Goal: Find specific fact: Find specific fact

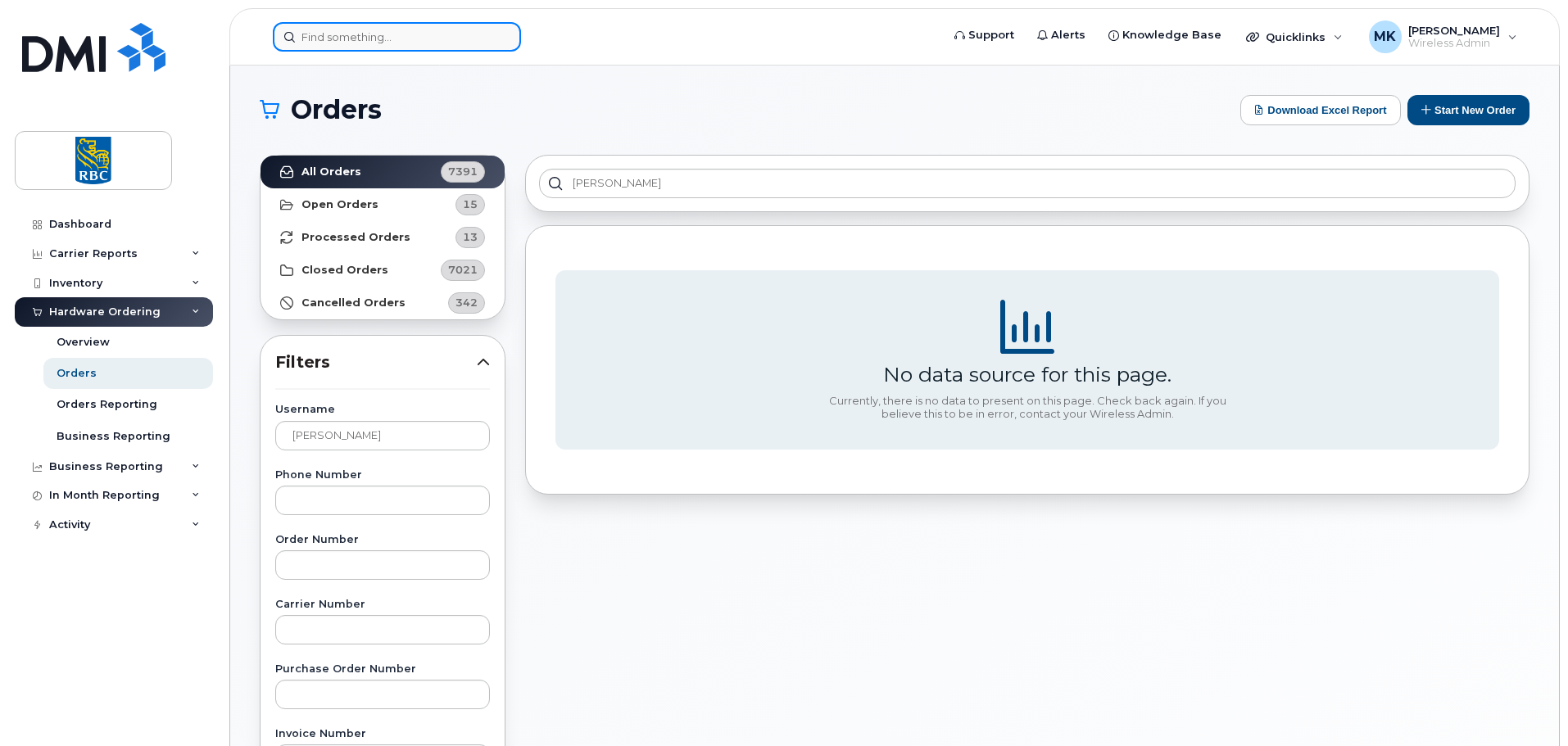
click at [481, 43] on input at bounding box center [397, 37] width 249 height 30
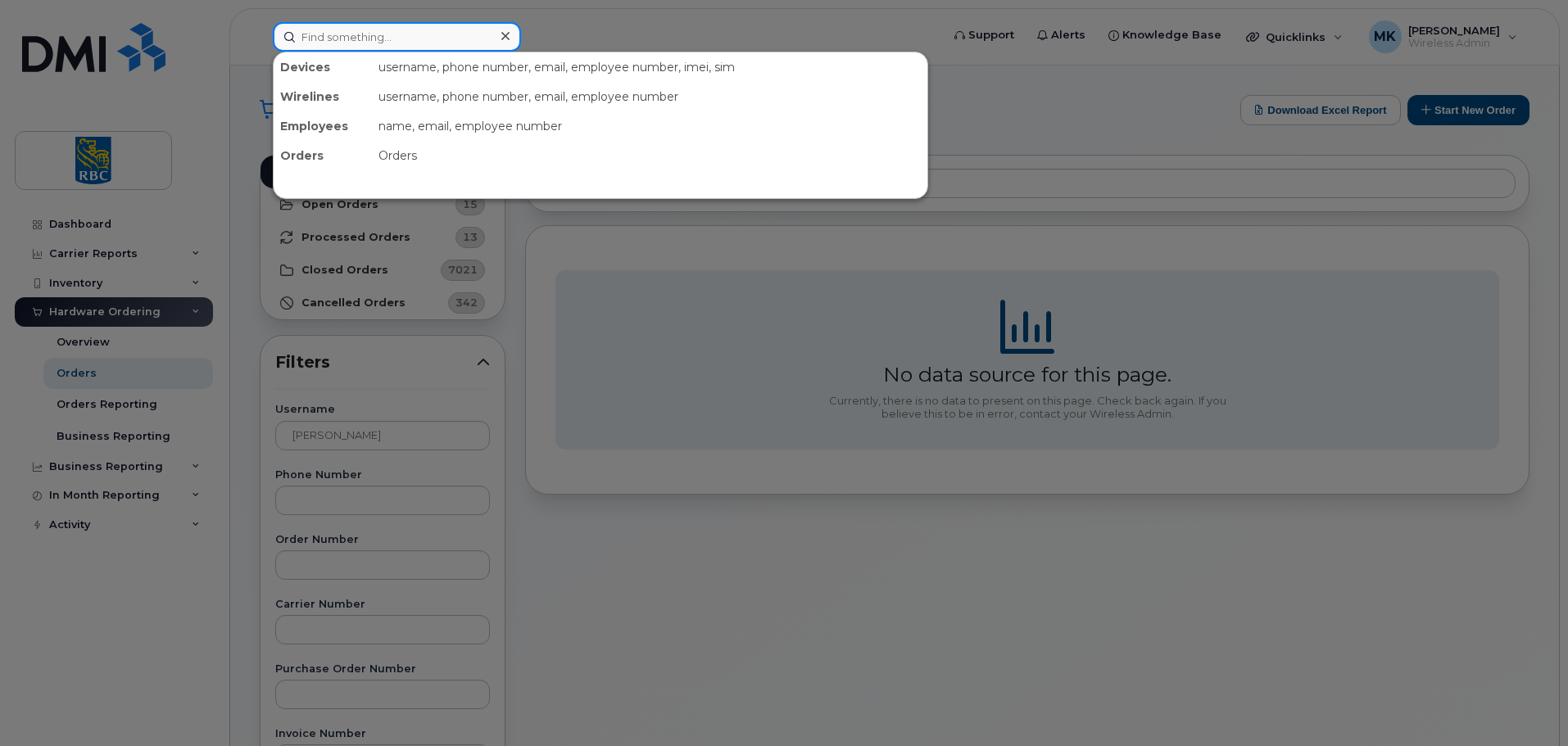
paste input "3066202630"
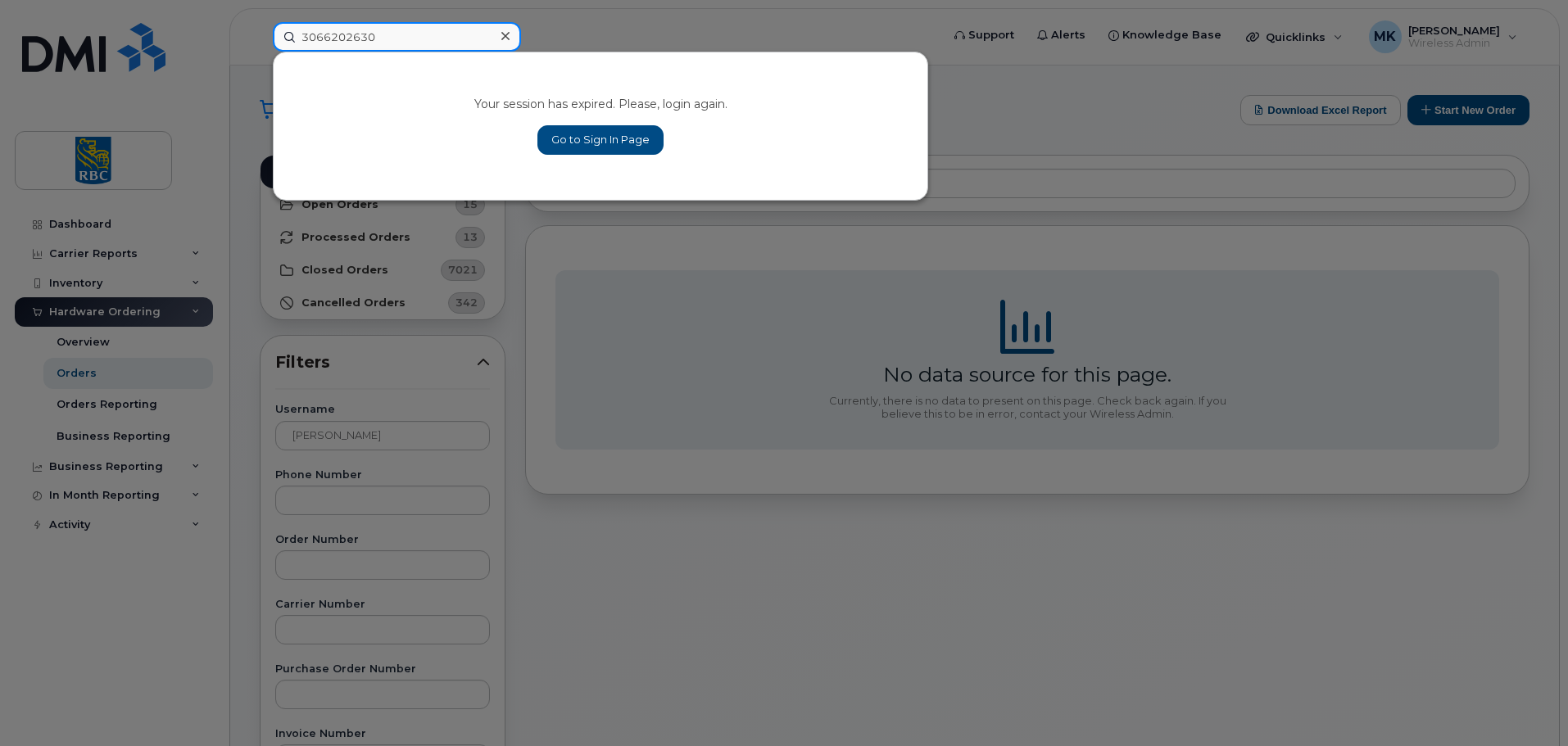
type input "3066202630"
drag, startPoint x: 639, startPoint y: 144, endPoint x: 692, endPoint y: 131, distance: 54.6
click at [639, 144] on link "Go to Sign In Page" at bounding box center [601, 140] width 126 height 30
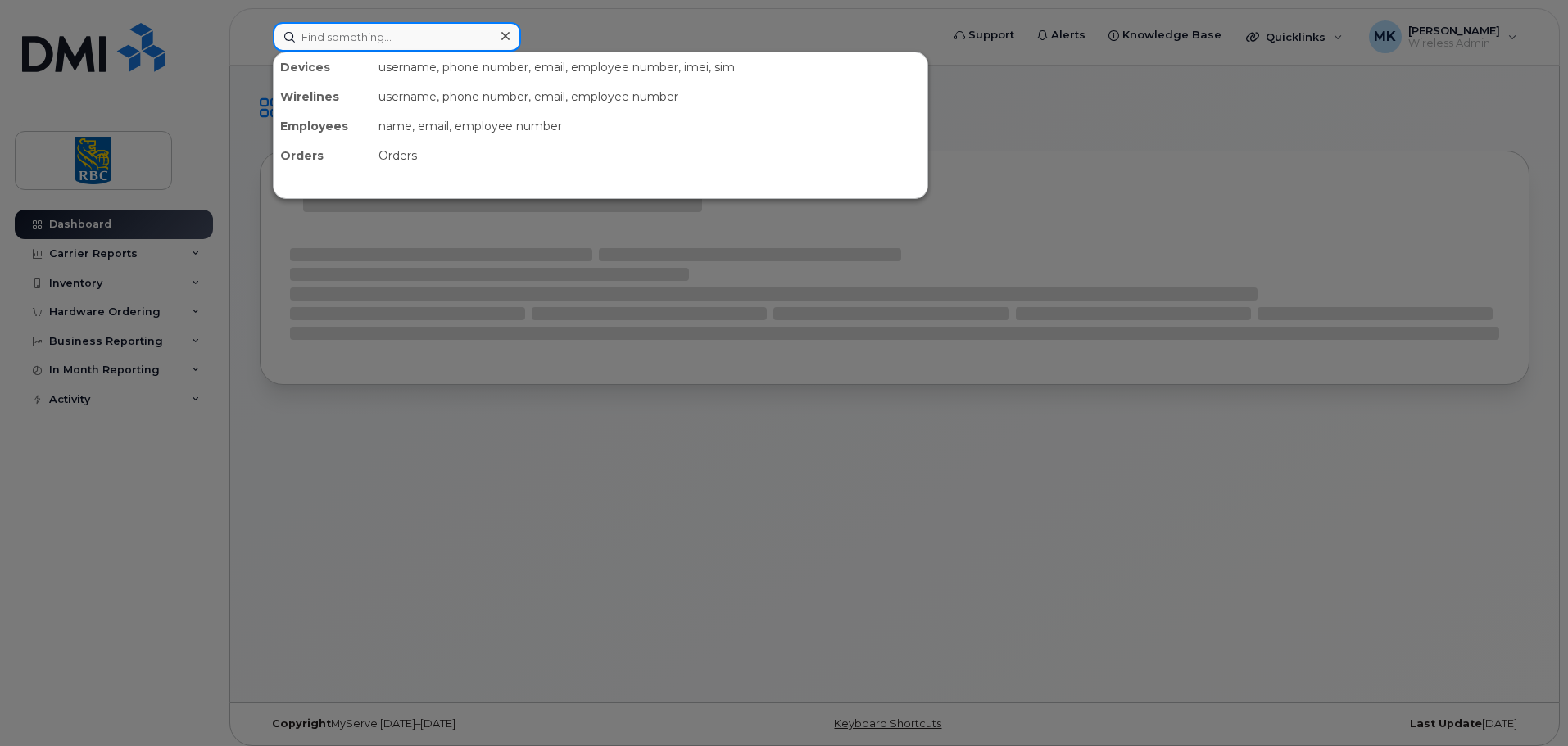
click at [399, 41] on input at bounding box center [397, 37] width 249 height 30
paste input "3066202630"
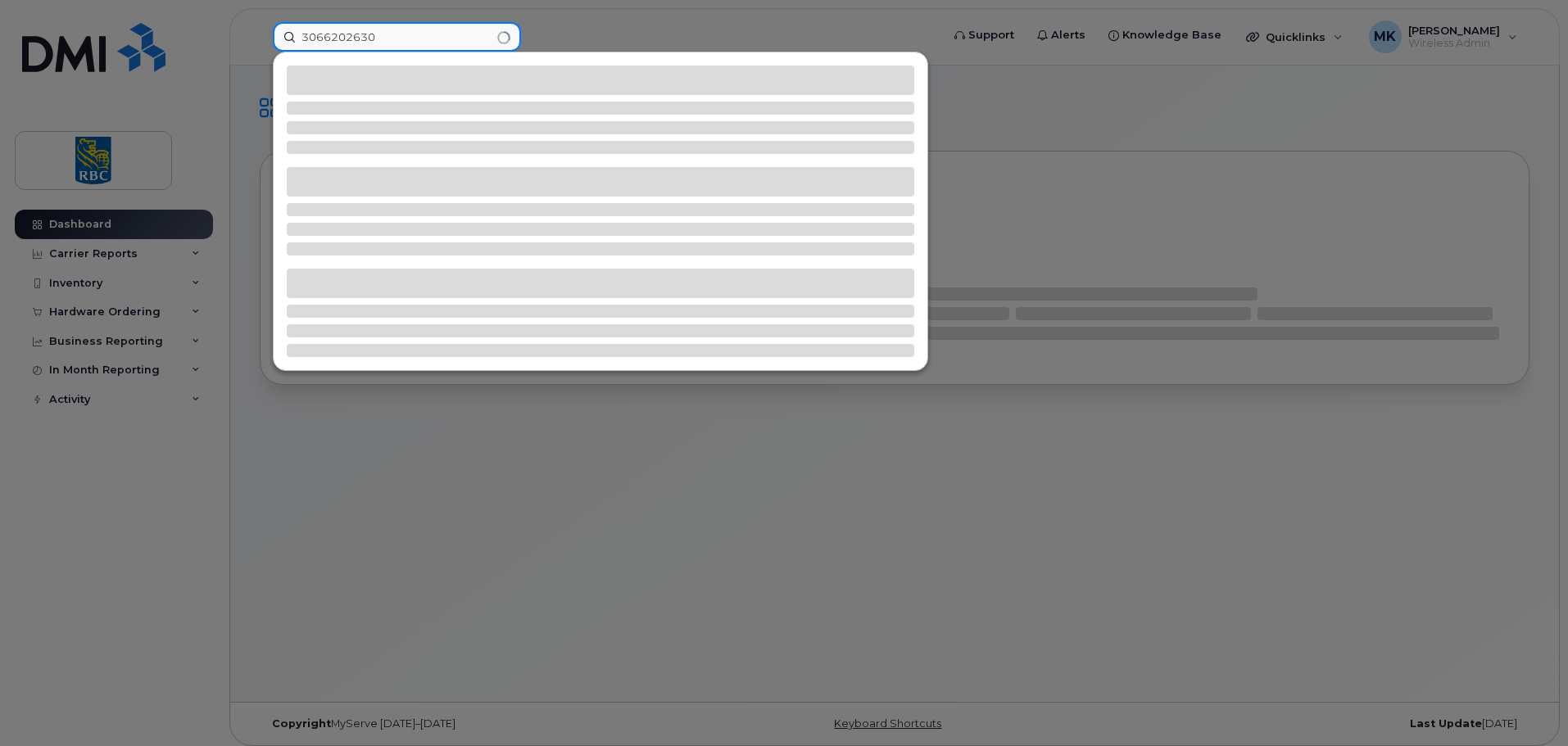
type input "3066202630"
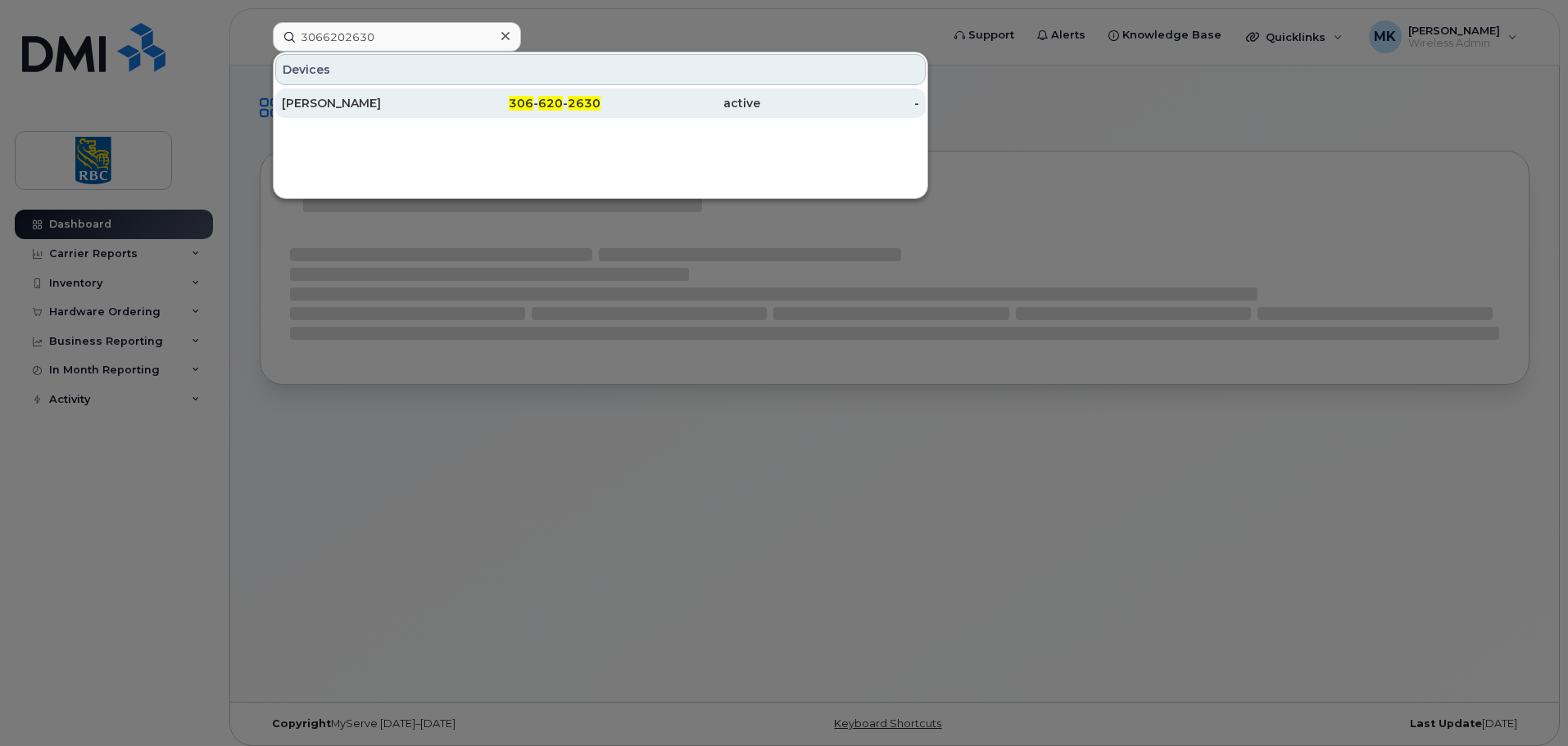
click at [449, 94] on div "306 - 620 - 2630" at bounding box center [521, 104] width 160 height 30
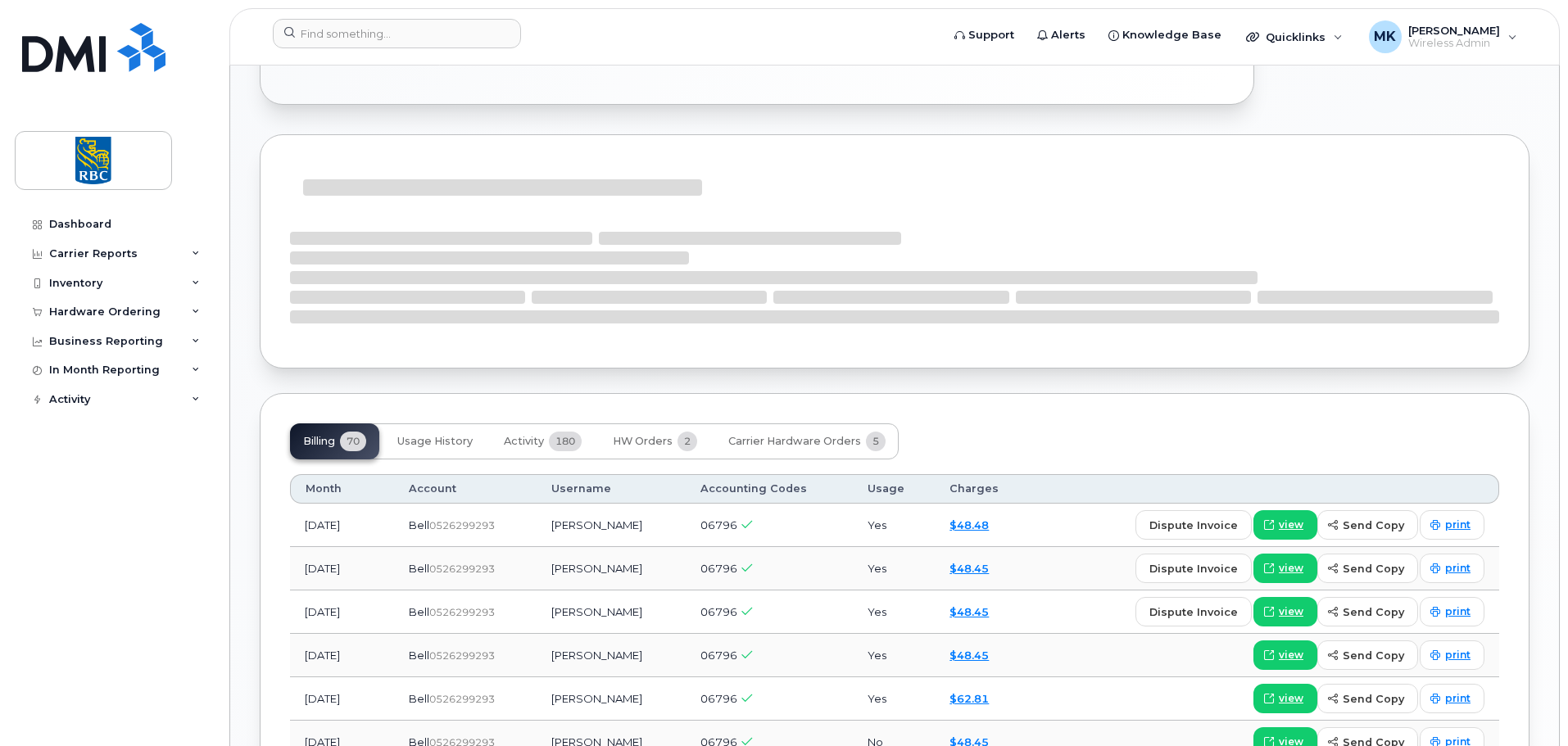
scroll to position [983, 0]
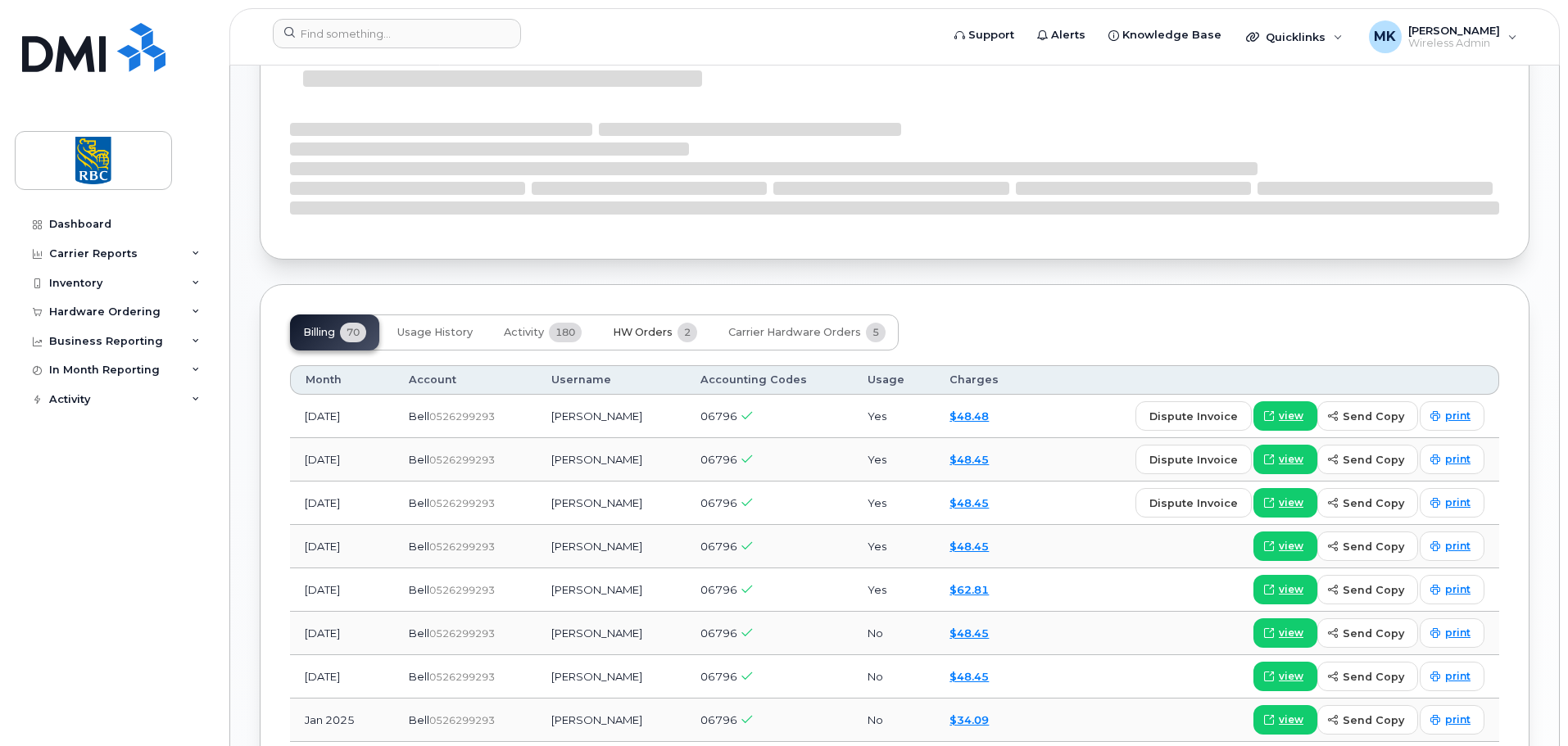
click at [653, 336] on span "HW Orders" at bounding box center [642, 332] width 60 height 13
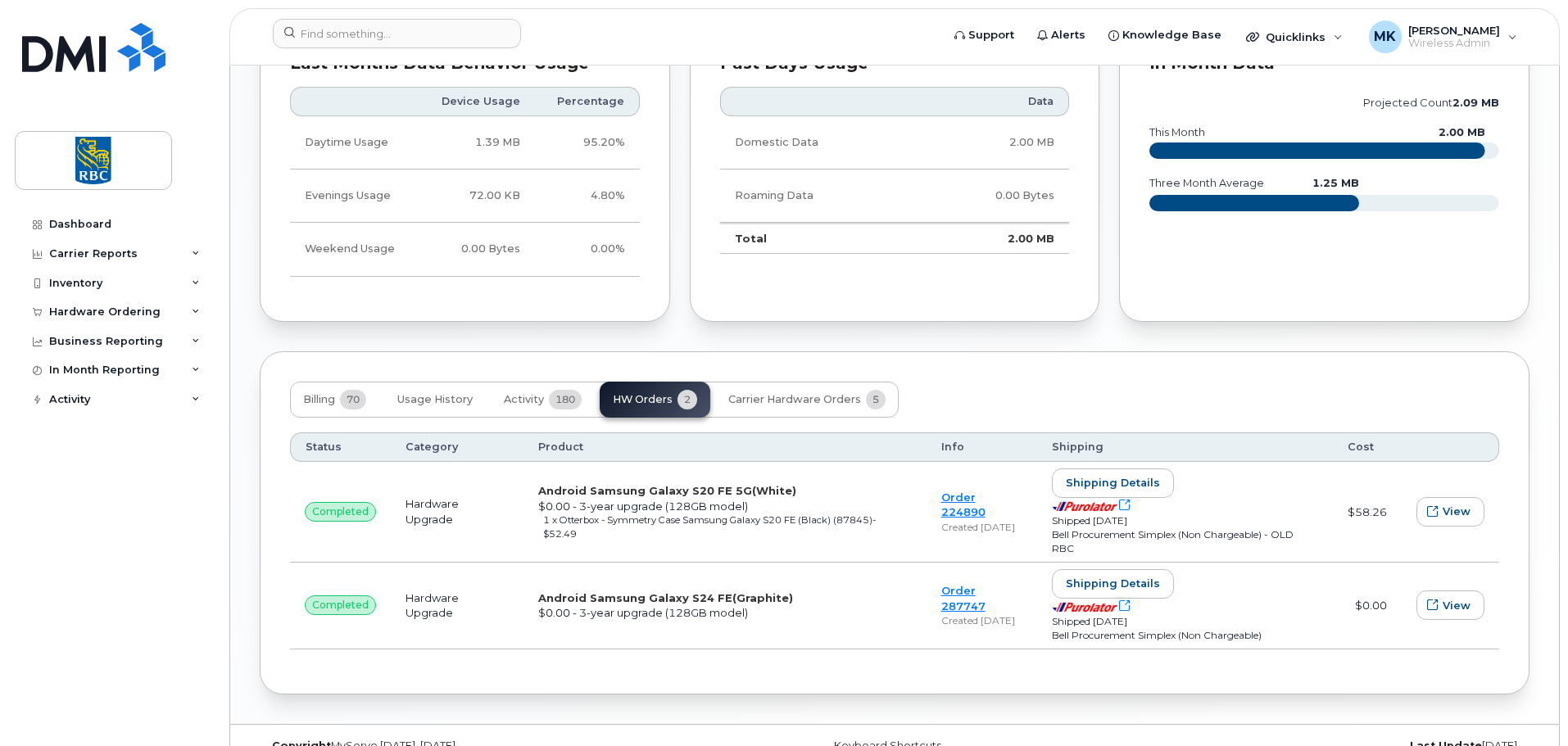
click at [976, 614] on div "Created Mar 25, 2025" at bounding box center [982, 621] width 82 height 14
click at [976, 588] on link "Order 287747" at bounding box center [963, 598] width 44 height 29
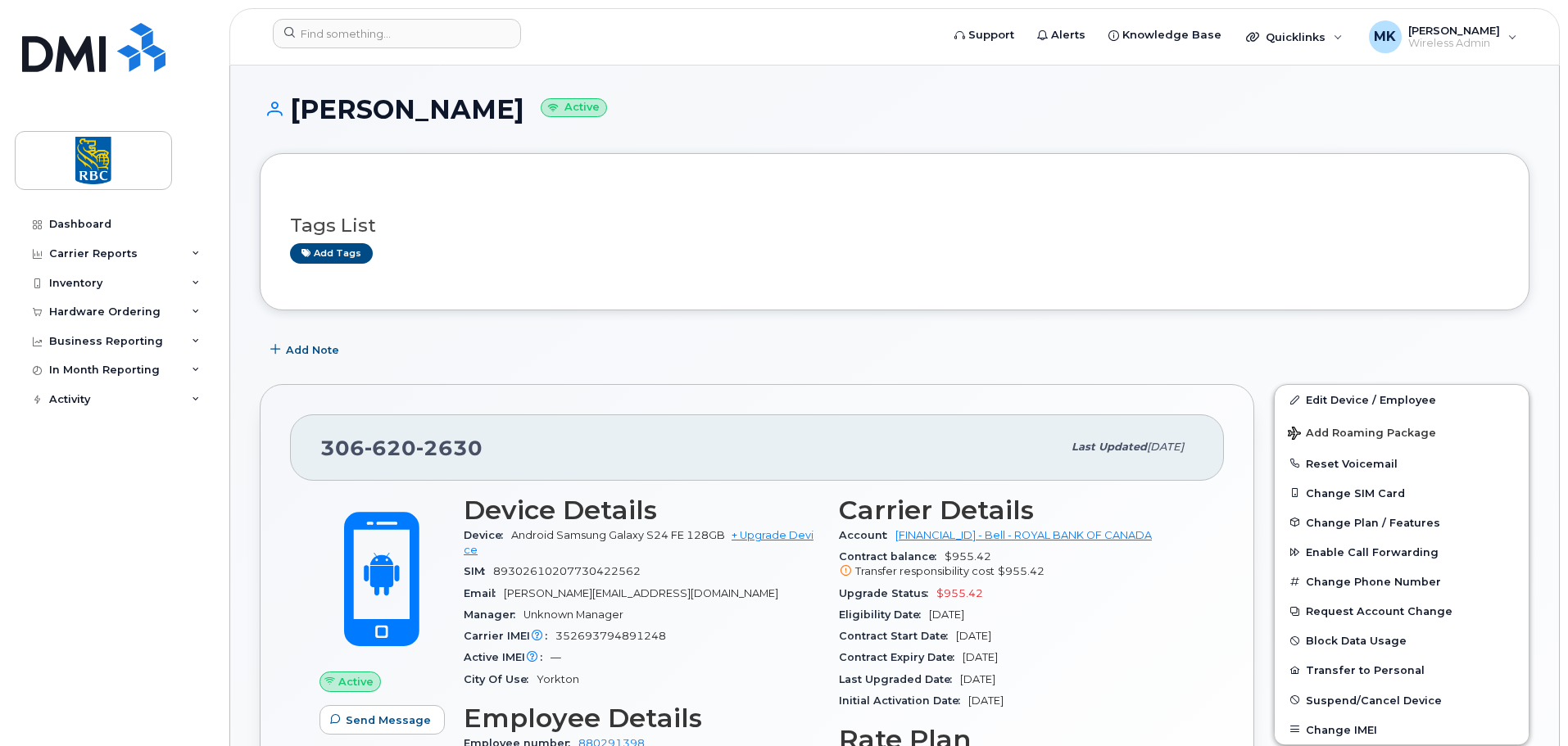
scroll to position [328, 0]
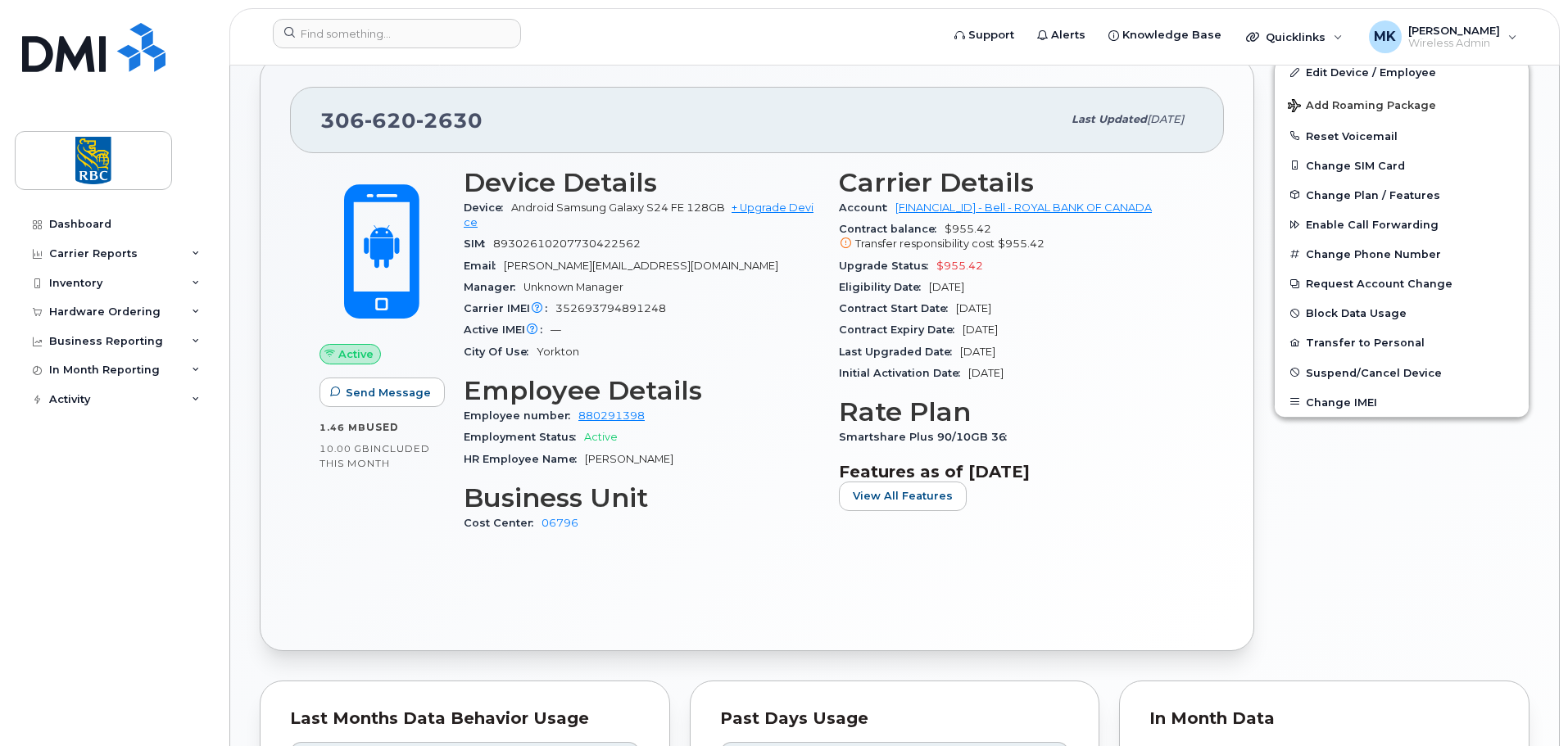
click at [602, 307] on span "352693794891248" at bounding box center [611, 308] width 111 height 12
copy span "352693794891248"
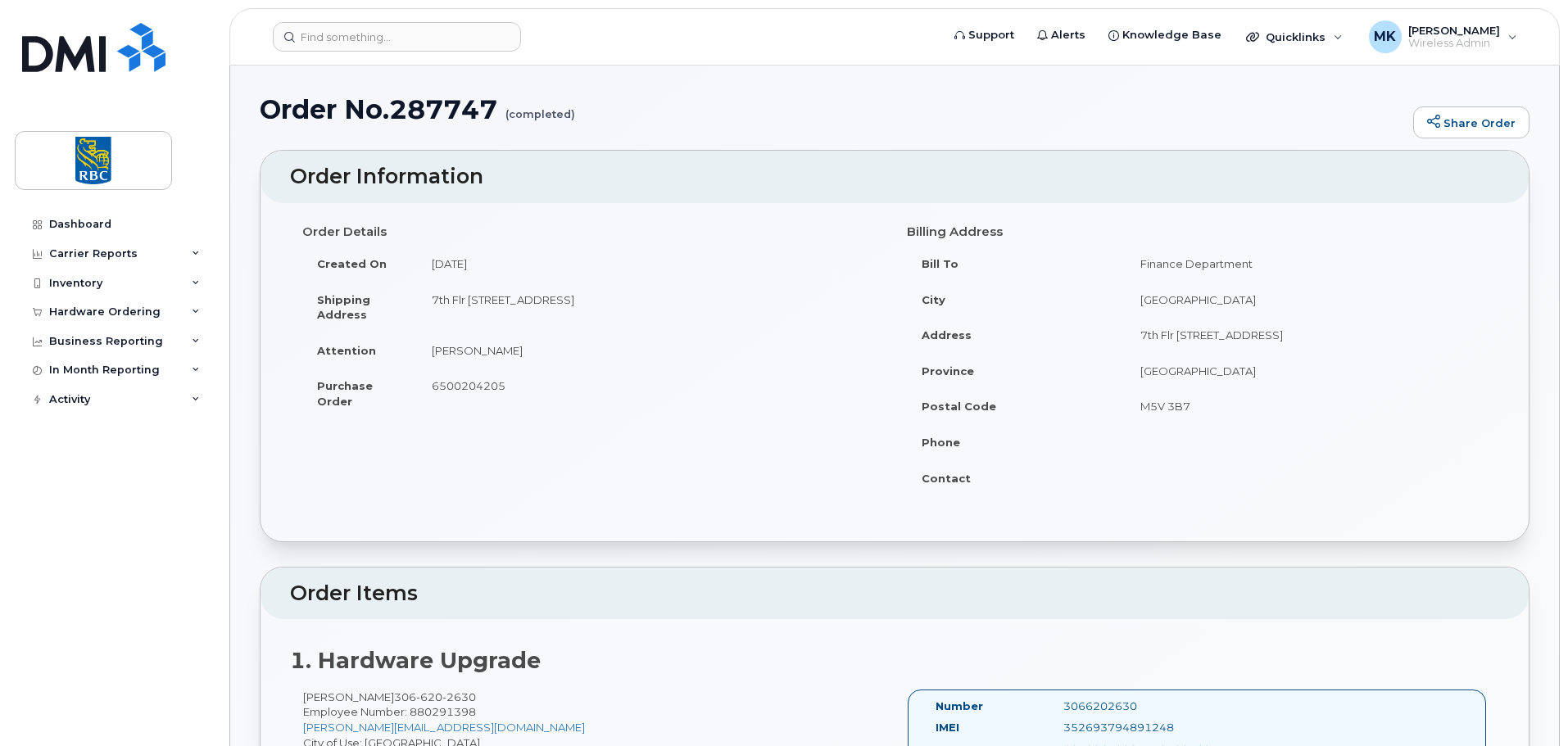
scroll to position [109, 0]
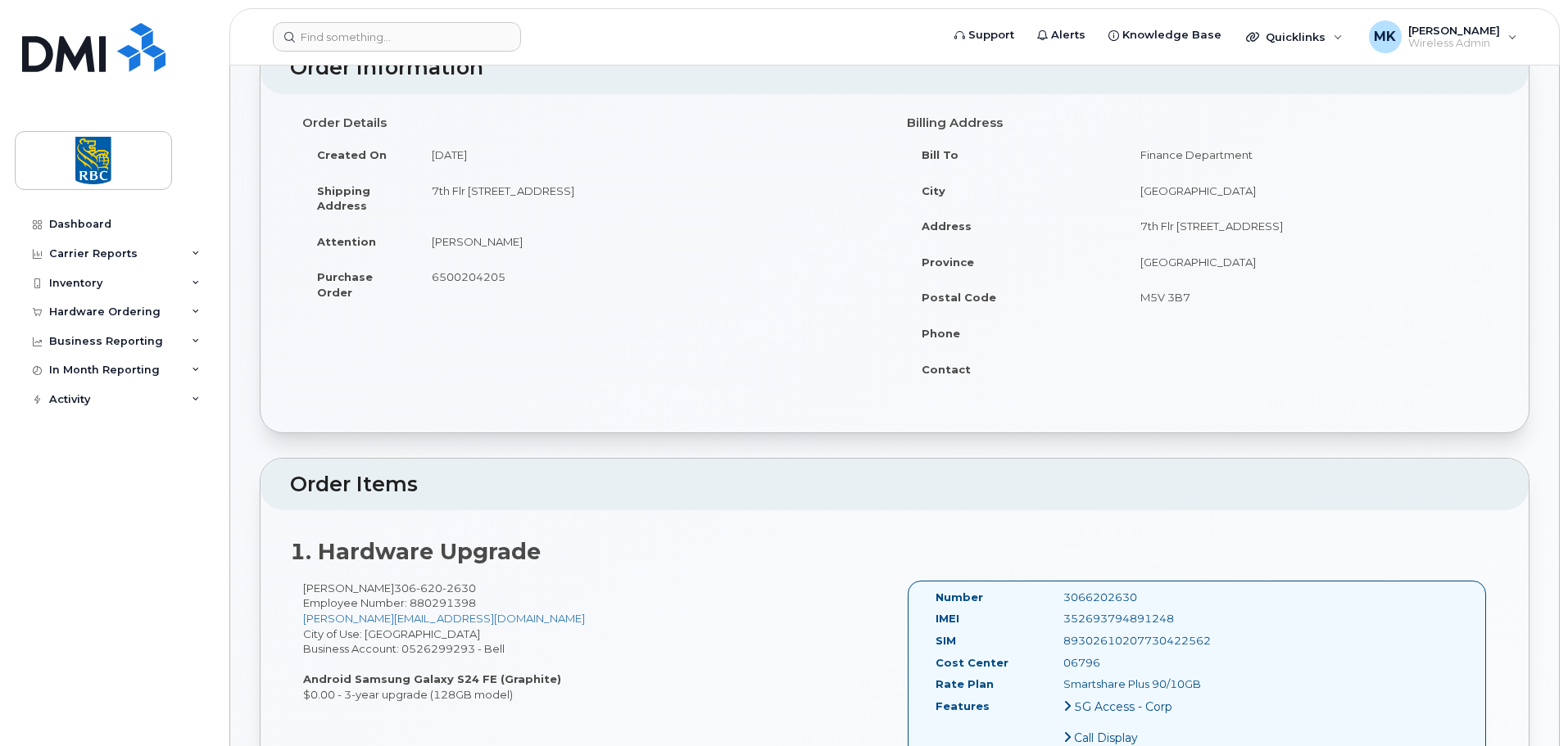
click at [475, 276] on span "6500204205" at bounding box center [468, 276] width 74 height 13
copy span "6500204205"
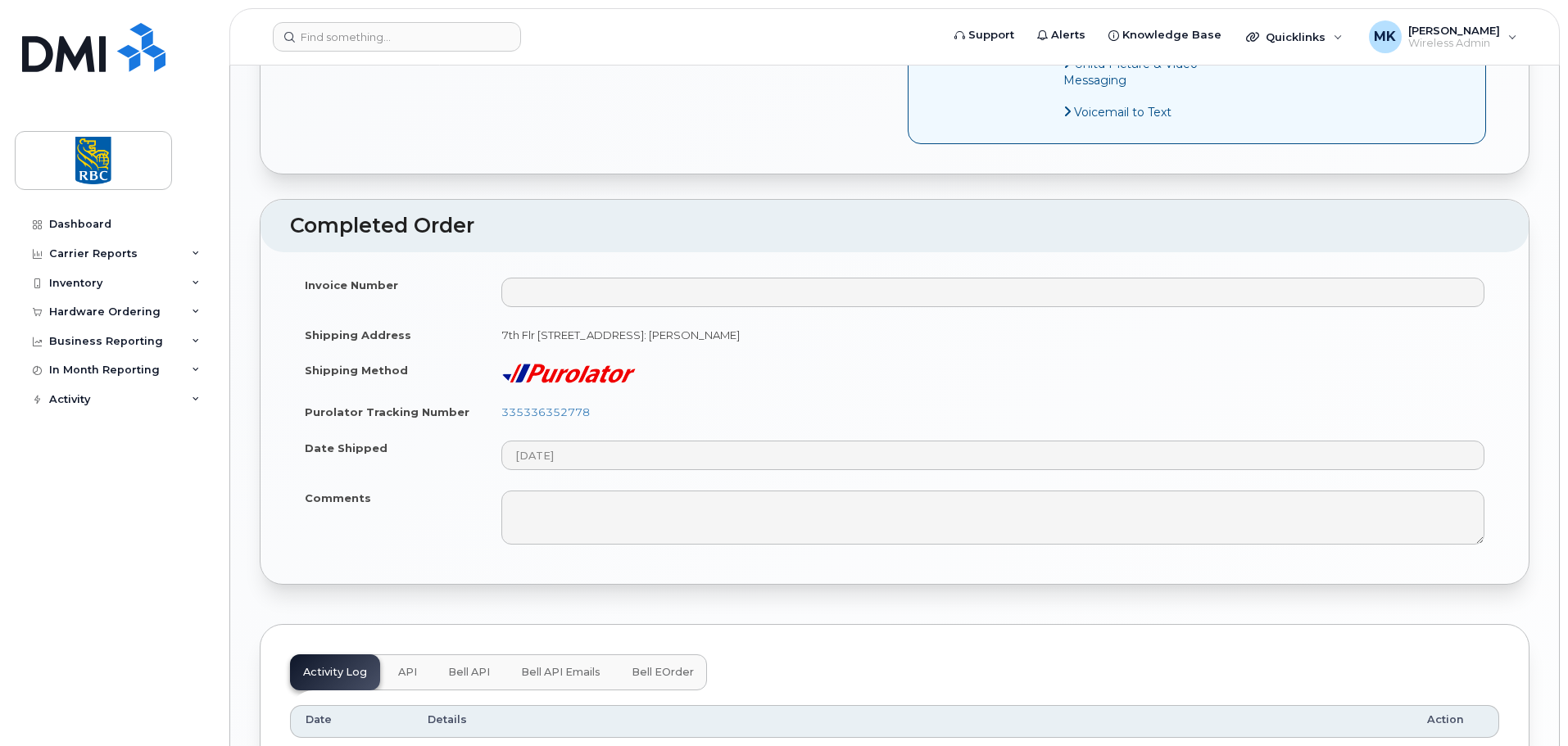
scroll to position [1529, 0]
